Goal: Find specific page/section: Find specific page/section

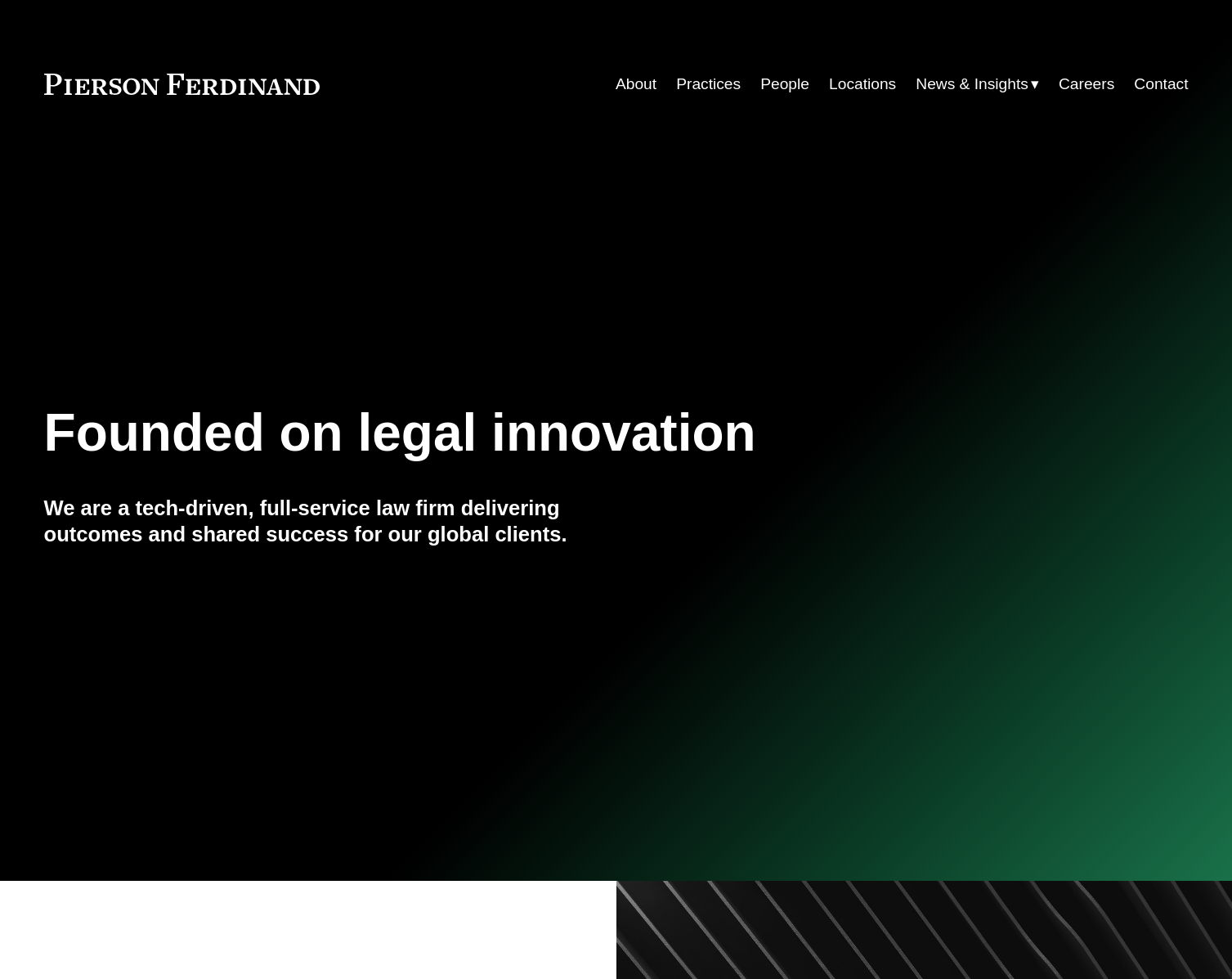
click at [782, 86] on link "People" at bounding box center [785, 84] width 49 height 31
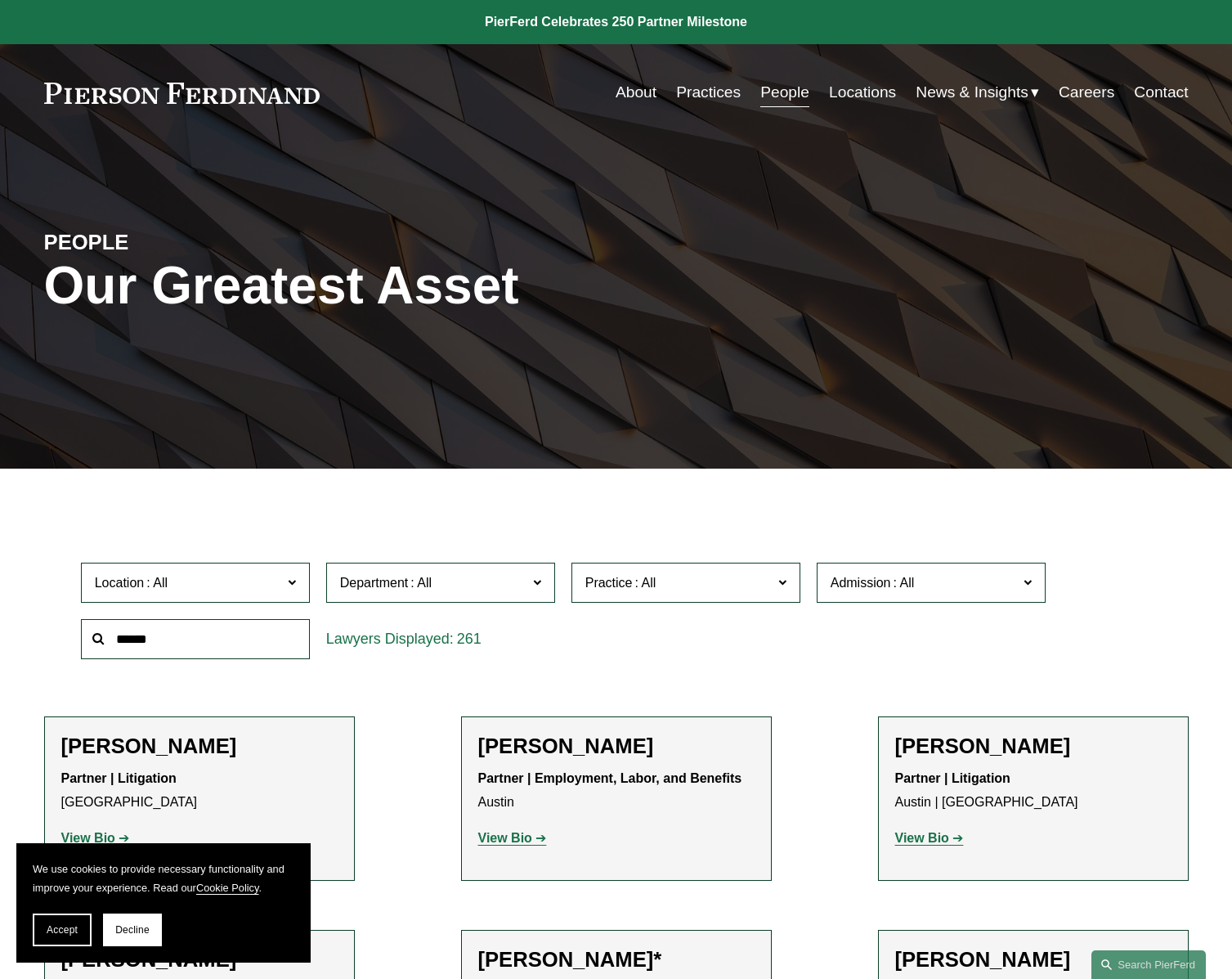
click at [277, 592] on span "Location" at bounding box center [188, 582] width 187 height 22
click at [0, 0] on link "[GEOGRAPHIC_DATA]" at bounding box center [0, 0] width 0 height 0
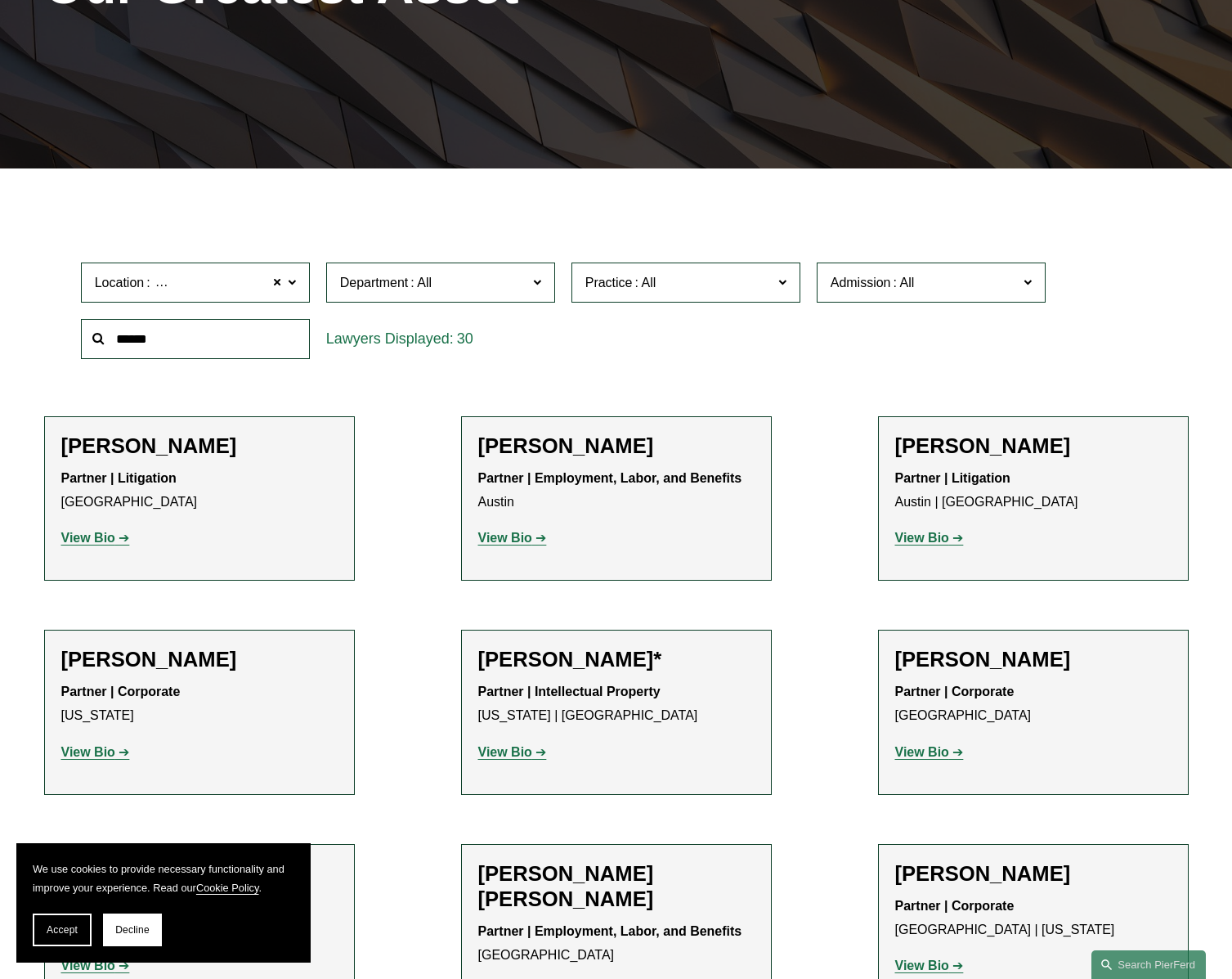
scroll to position [301, 0]
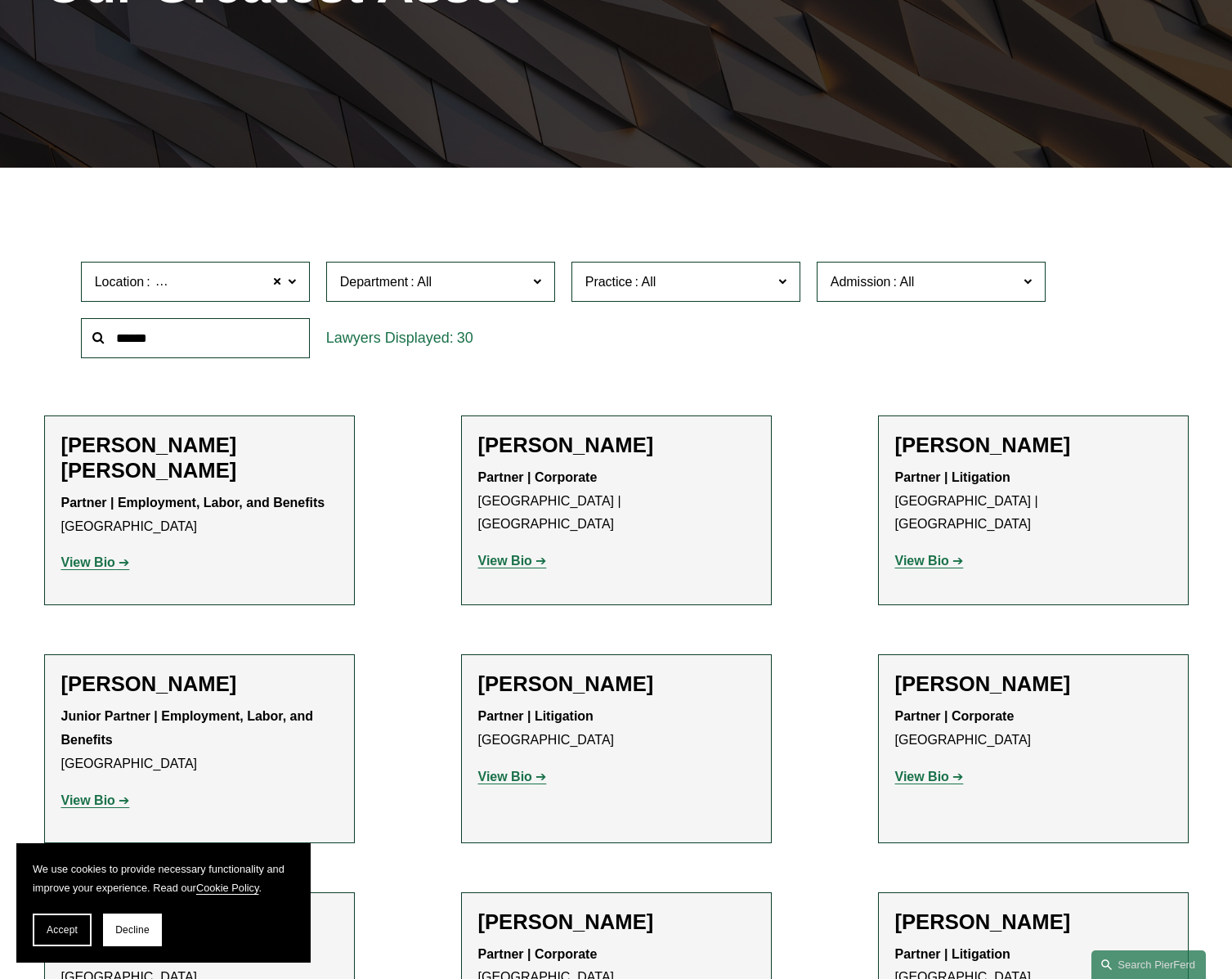
click at [562, 691] on h2 "[PERSON_NAME]" at bounding box center [616, 684] width 276 height 26
click at [528, 770] on strong "View Bio" at bounding box center [505, 776] width 54 height 14
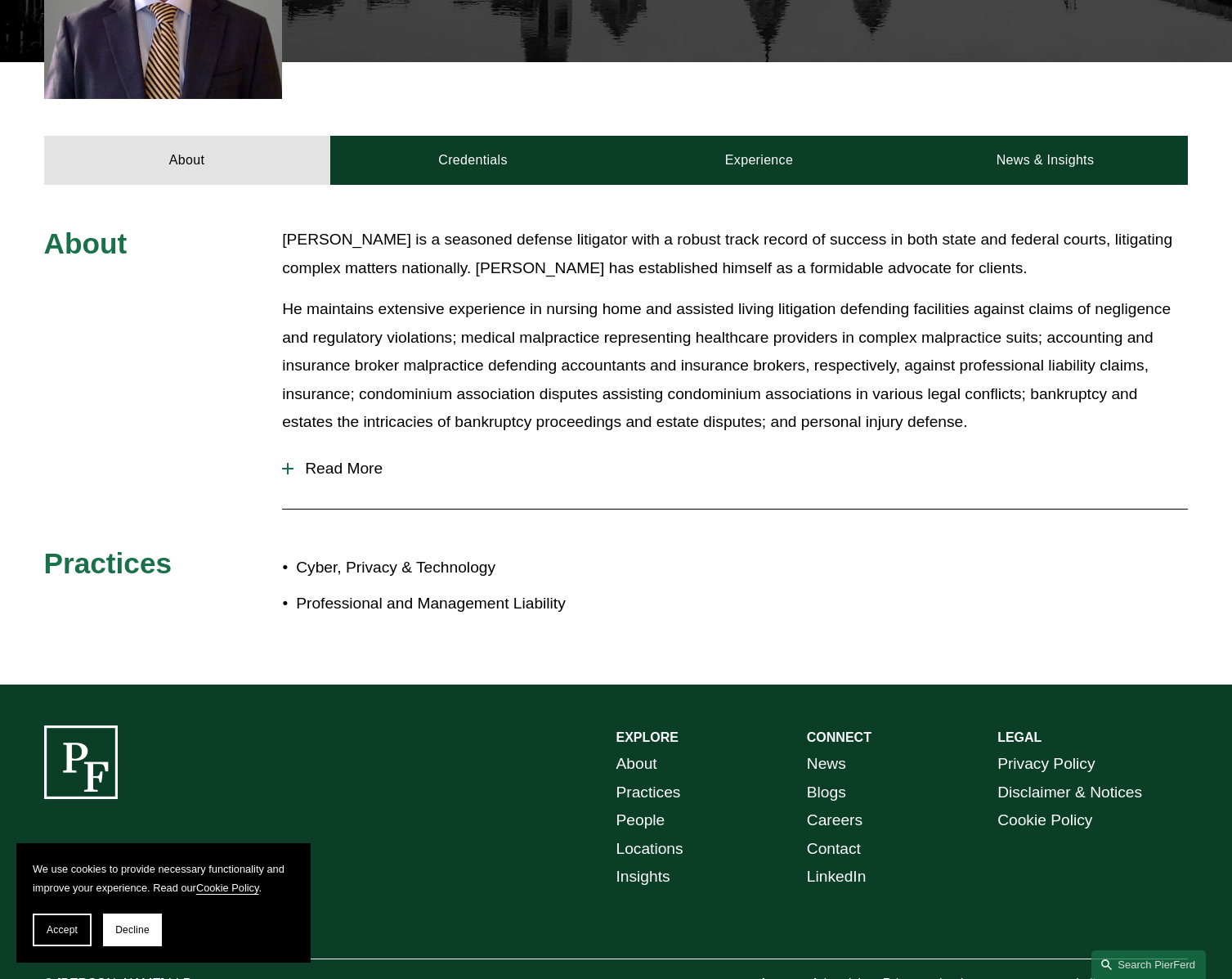
scroll to position [584, 0]
